Goal: Book appointment/travel/reservation

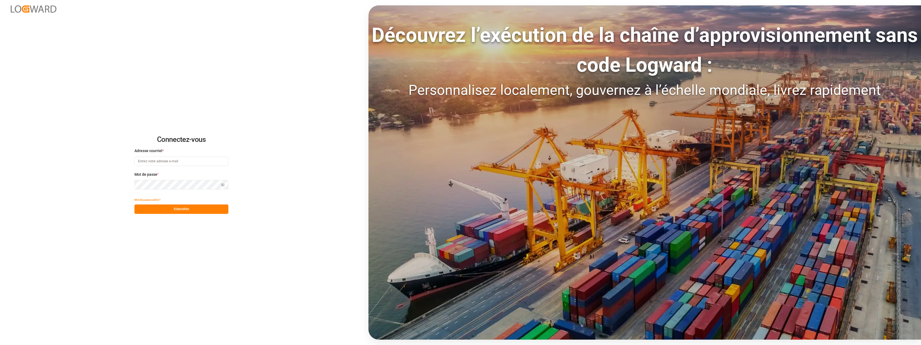
type input "[EMAIL_ADDRESS][DOMAIN_NAME]"
click at [173, 208] on button "S'identifier" at bounding box center [181, 208] width 94 height 9
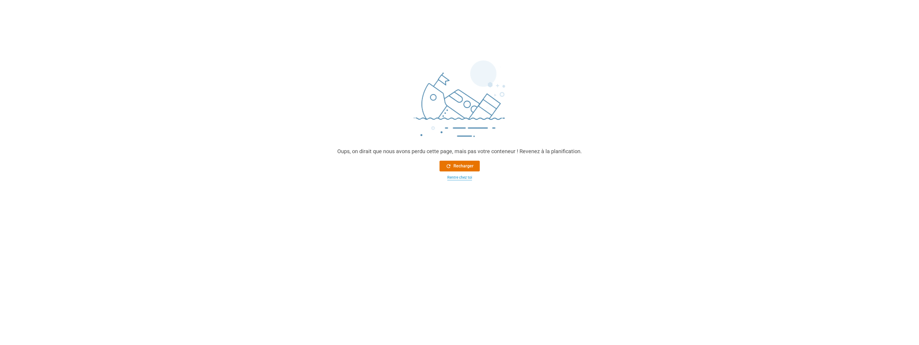
click at [457, 179] on div "Rentre chez toi" at bounding box center [459, 177] width 25 height 6
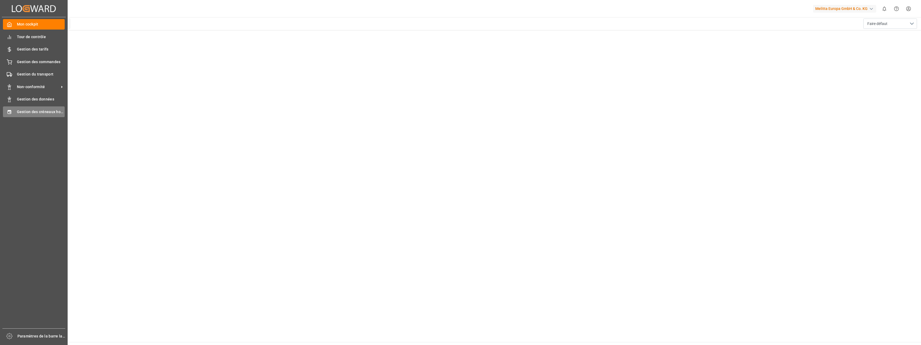
click at [30, 111] on span "Gestion des créneaux horaires" at bounding box center [41, 112] width 48 height 6
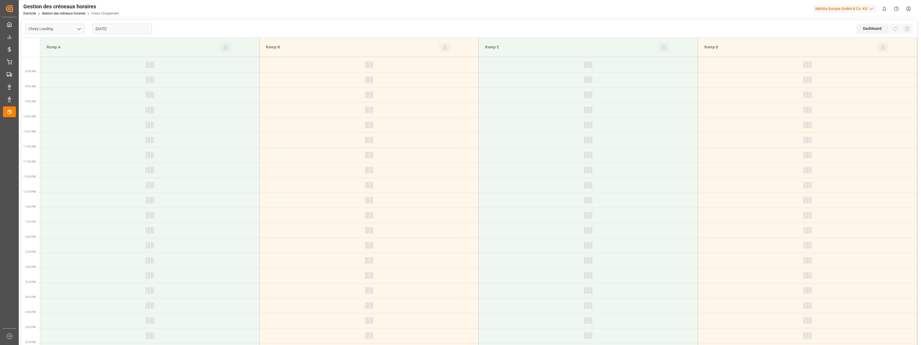
type input "Chezy Loading"
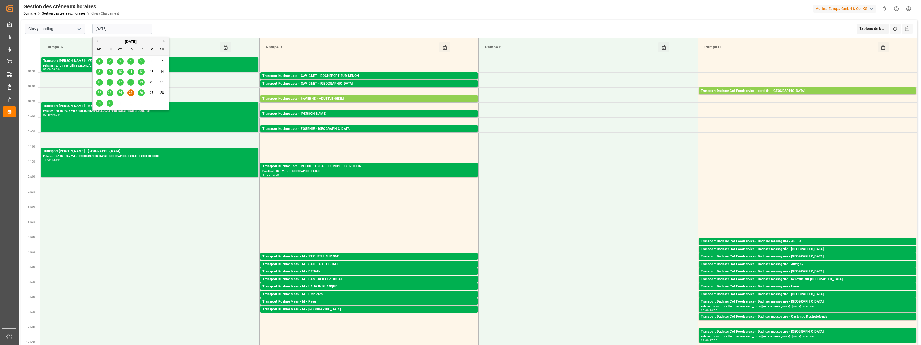
click at [123, 29] on input "[DATE]" at bounding box center [122, 29] width 60 height 10
click at [141, 94] on span "26" at bounding box center [140, 93] width 3 height 4
type input "[DATE]"
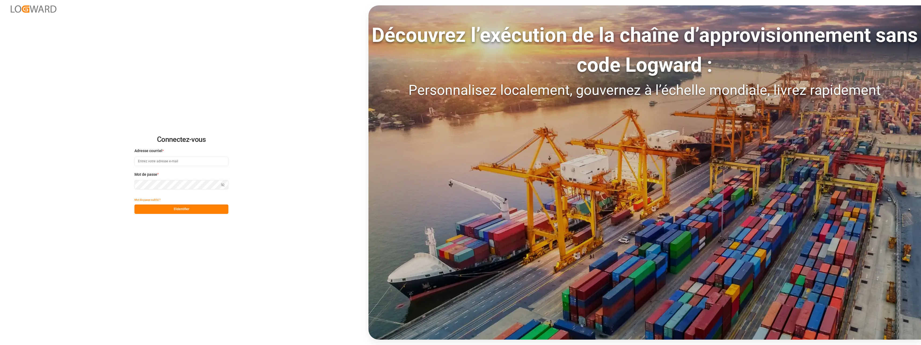
type input "[EMAIL_ADDRESS][DOMAIN_NAME]"
click at [186, 211] on button "S'identifier" at bounding box center [181, 208] width 94 height 9
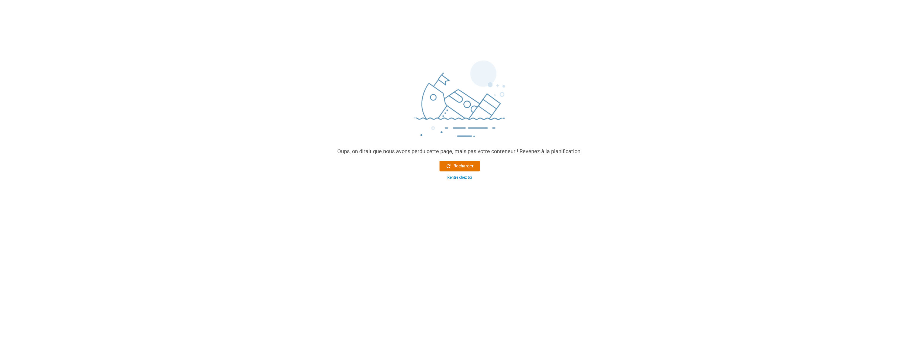
click at [458, 177] on div "Rentre chez toi" at bounding box center [459, 177] width 25 height 6
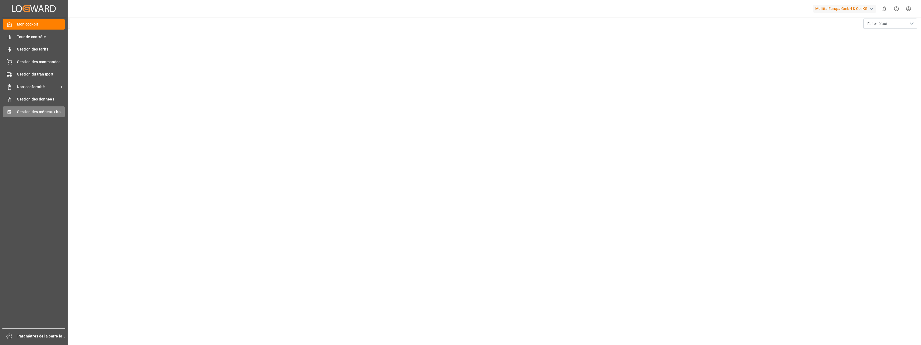
click at [56, 111] on span "Gestion des créneaux horaires" at bounding box center [41, 112] width 48 height 6
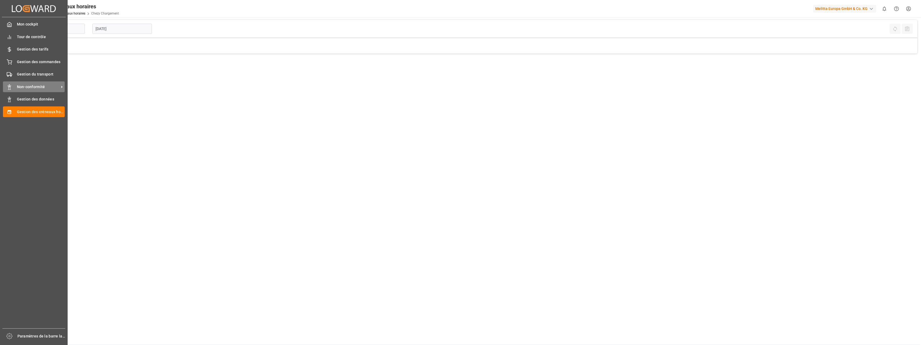
type input "Chezy Loading"
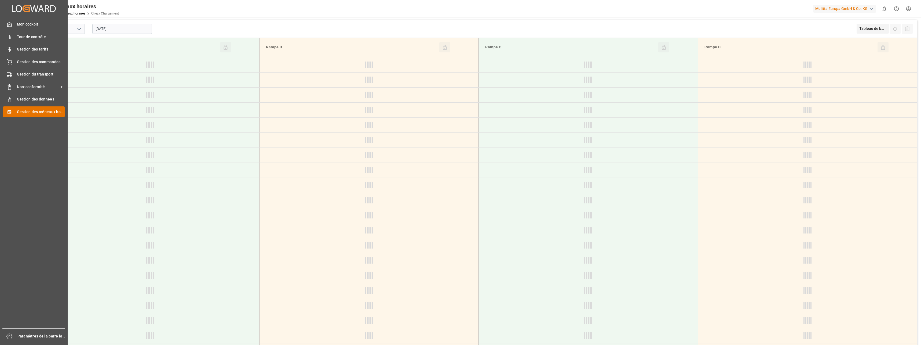
click at [42, 113] on span "Gestion des créneaux horaires" at bounding box center [41, 112] width 48 height 6
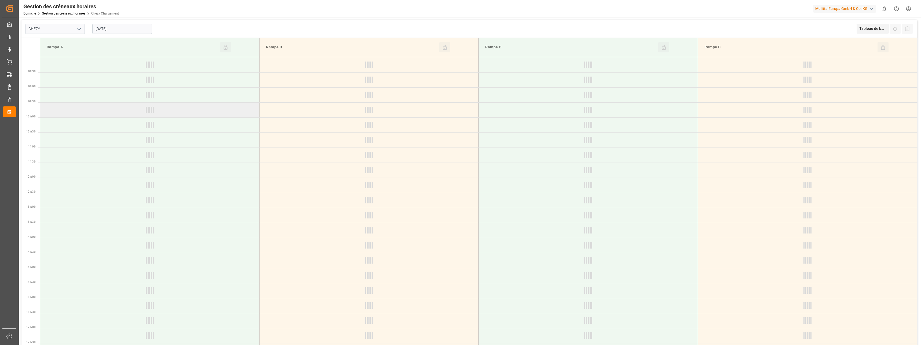
type input "Chezy Loading"
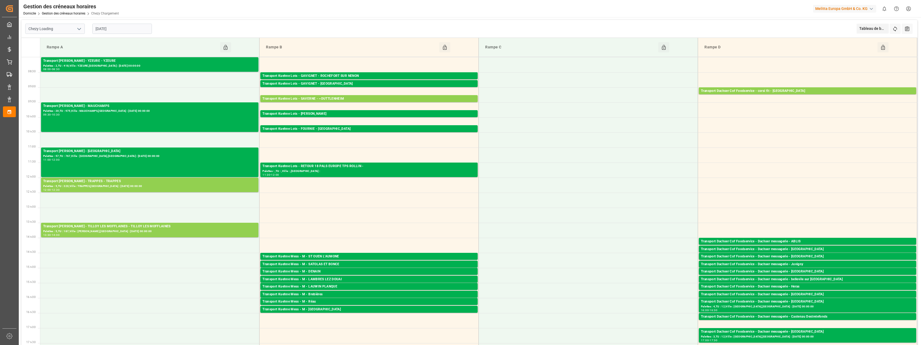
click at [121, 26] on input "[DATE]" at bounding box center [122, 29] width 60 height 10
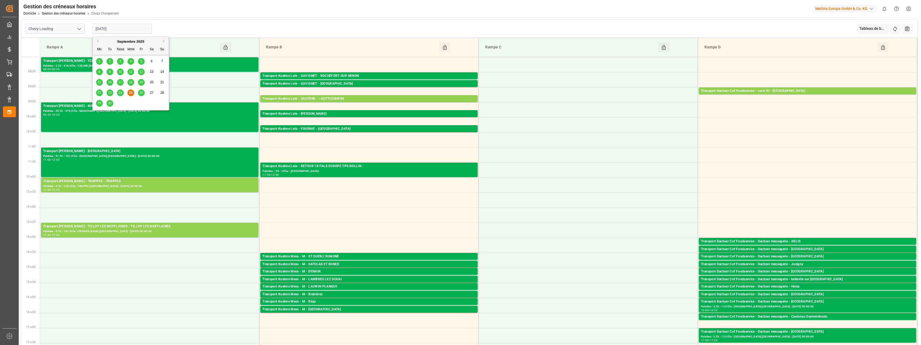
click at [141, 92] on span "26" at bounding box center [140, 93] width 3 height 4
type input "[DATE]"
